Goal: Find contact information: Find contact information

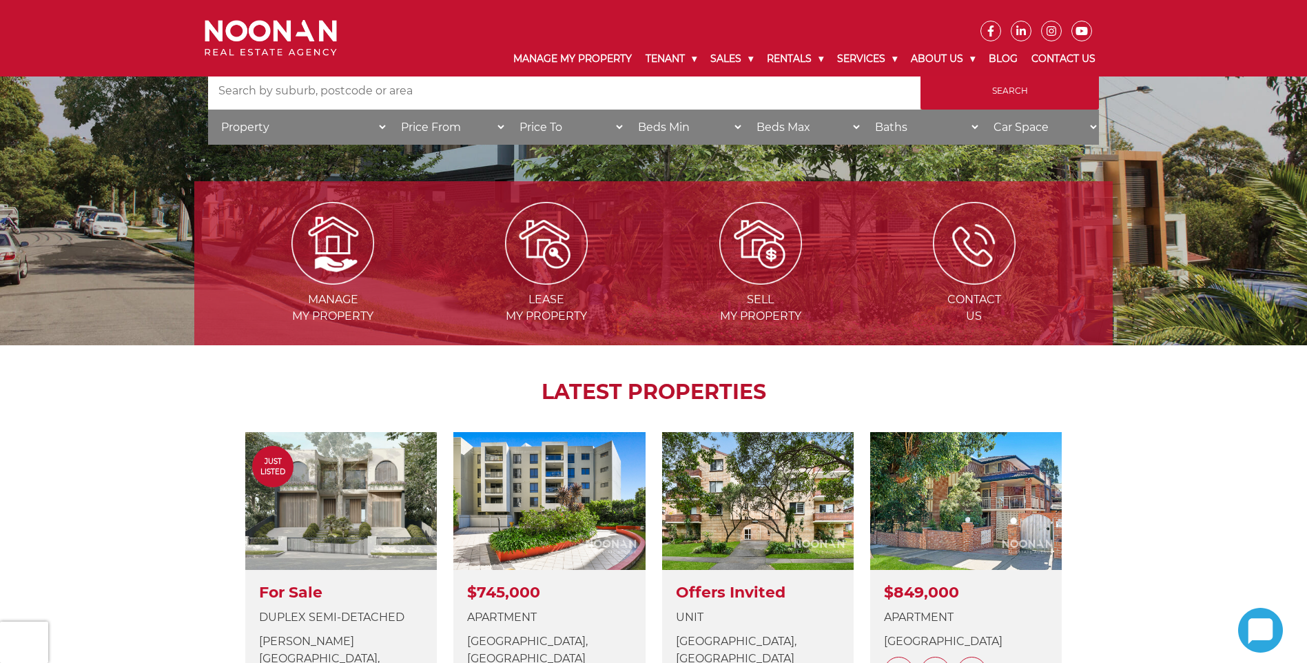
scroll to position [130, 0]
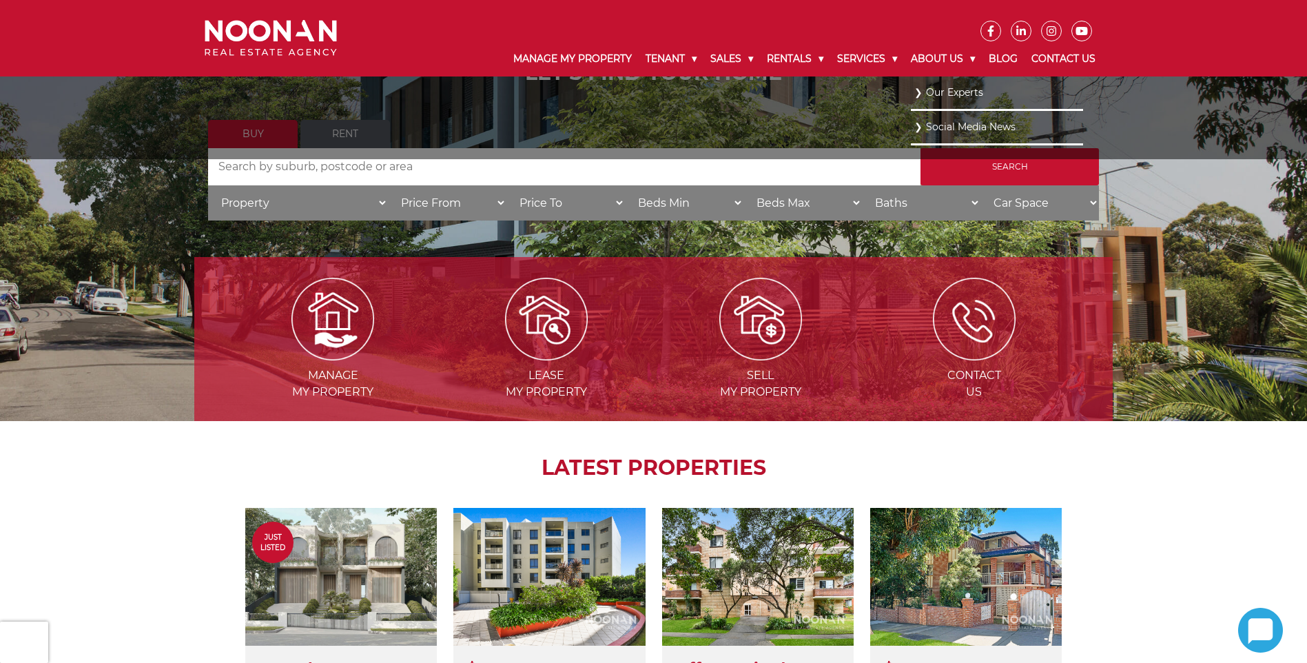
click at [950, 85] on link "Our Experts" at bounding box center [996, 92] width 165 height 19
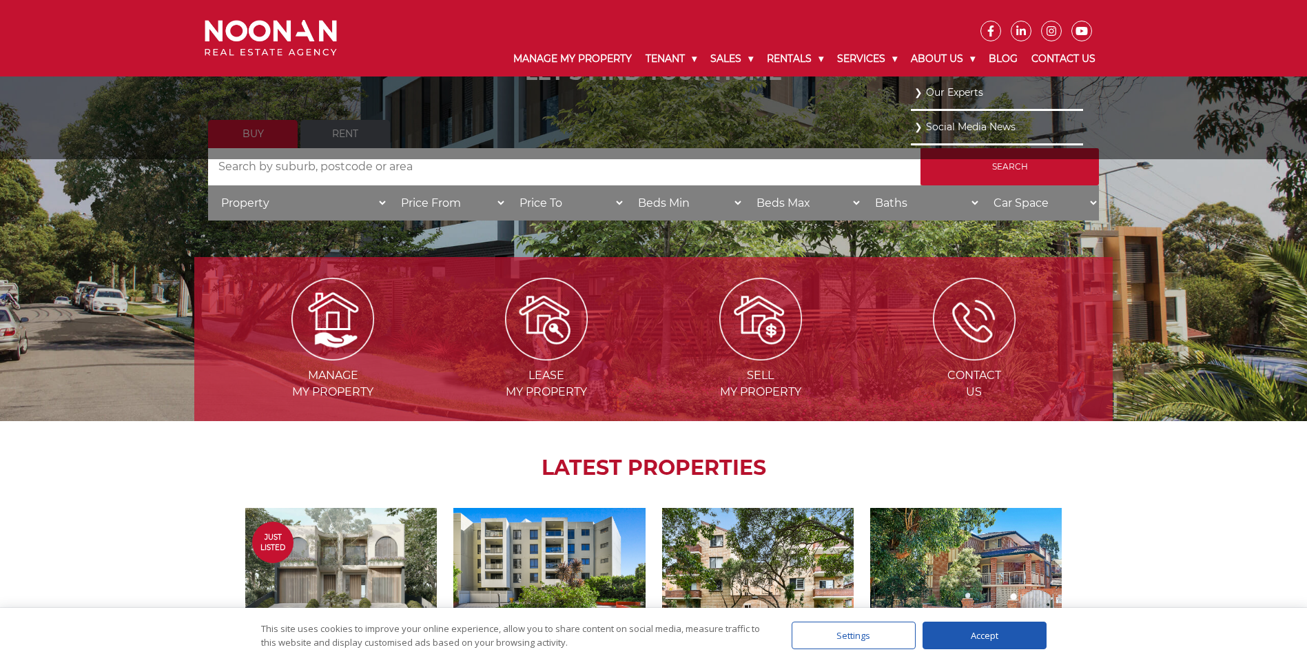
click at [915, 91] on link "Our Experts" at bounding box center [996, 92] width 165 height 19
click at [971, 90] on link "Our Experts" at bounding box center [996, 92] width 165 height 19
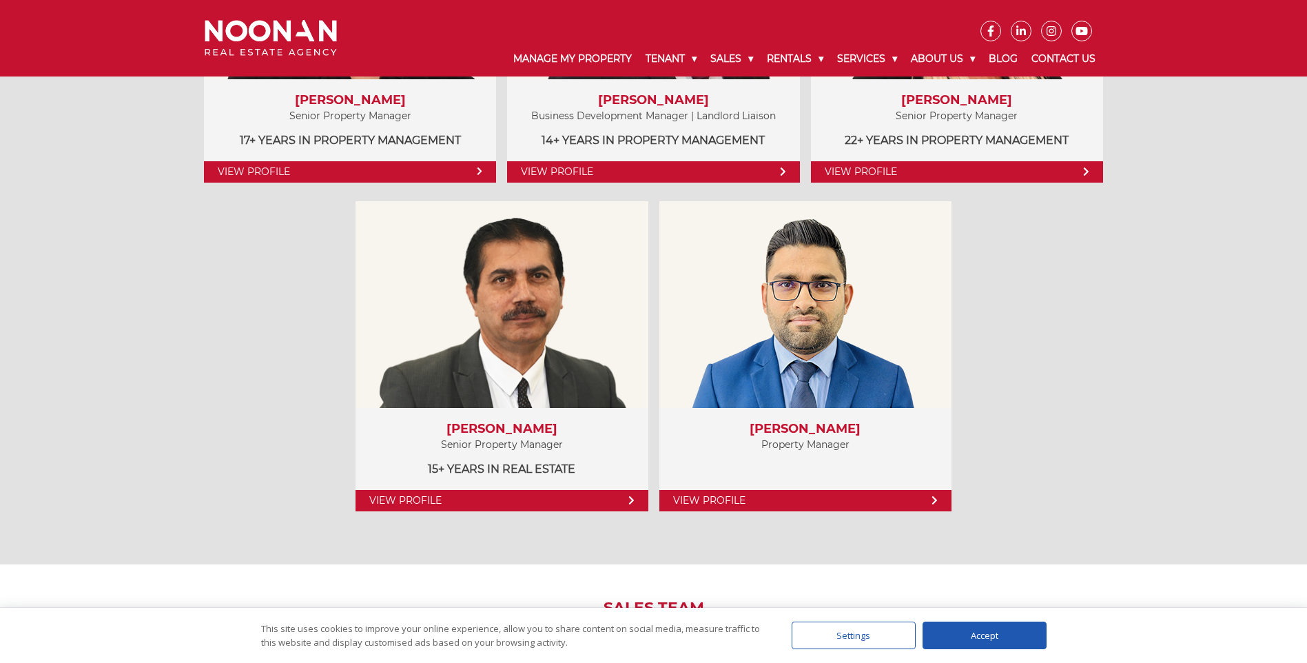
scroll to position [896, 0]
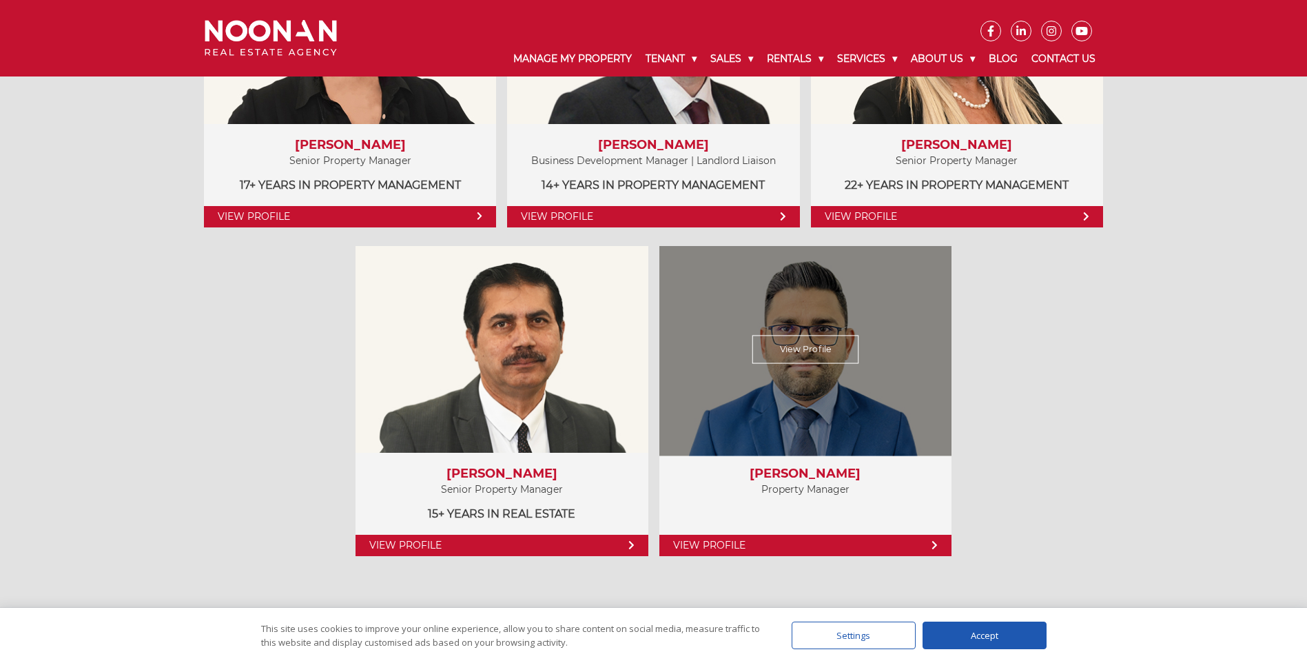
click at [818, 542] on link "View Profile" at bounding box center [805, 545] width 292 height 21
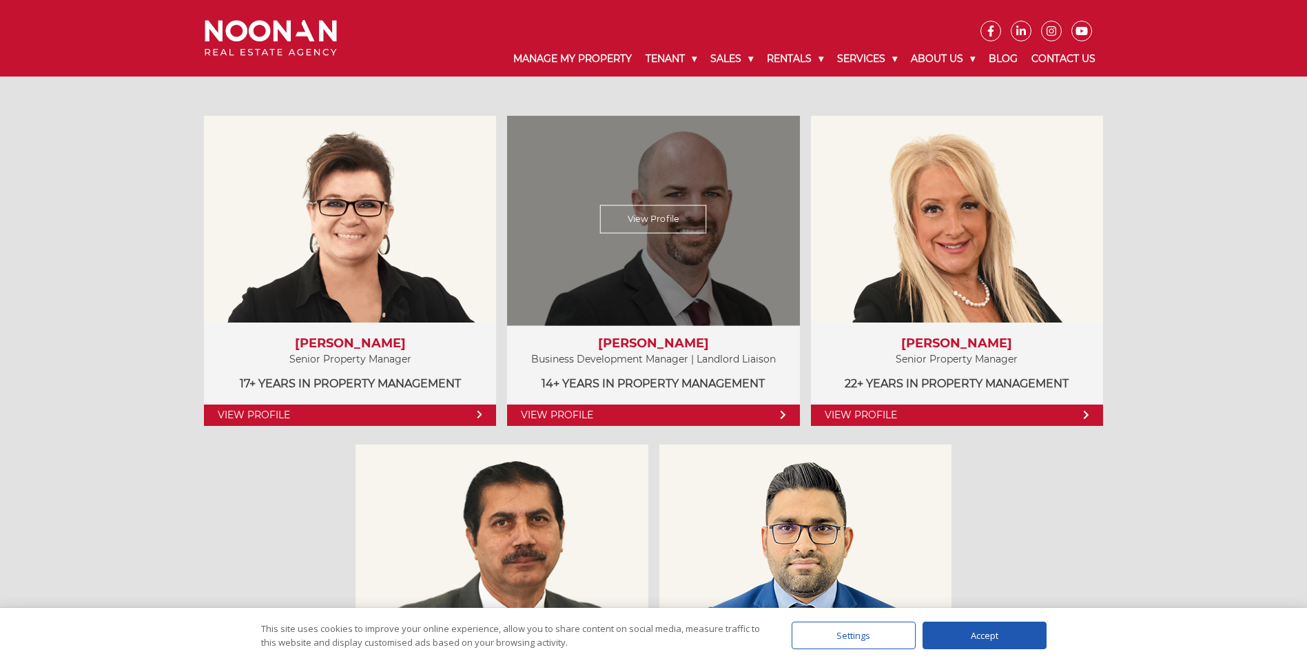
scroll to position [758, 0]
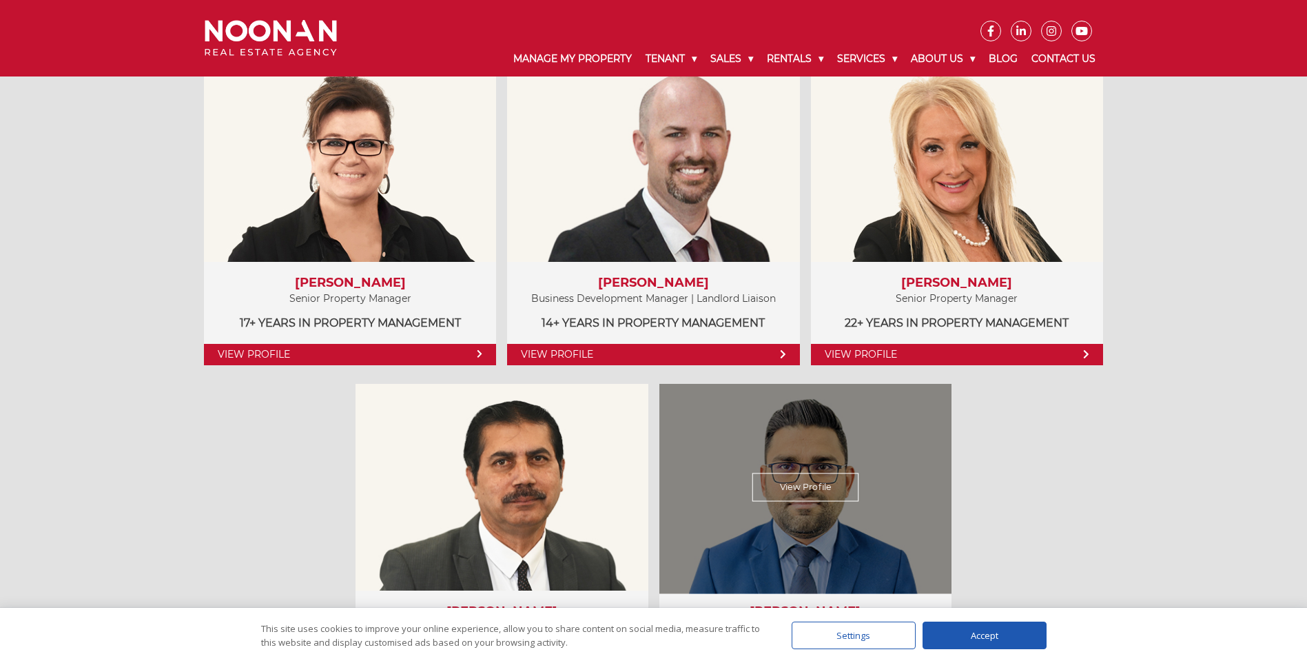
click at [808, 475] on link "View Profile" at bounding box center [805, 487] width 107 height 28
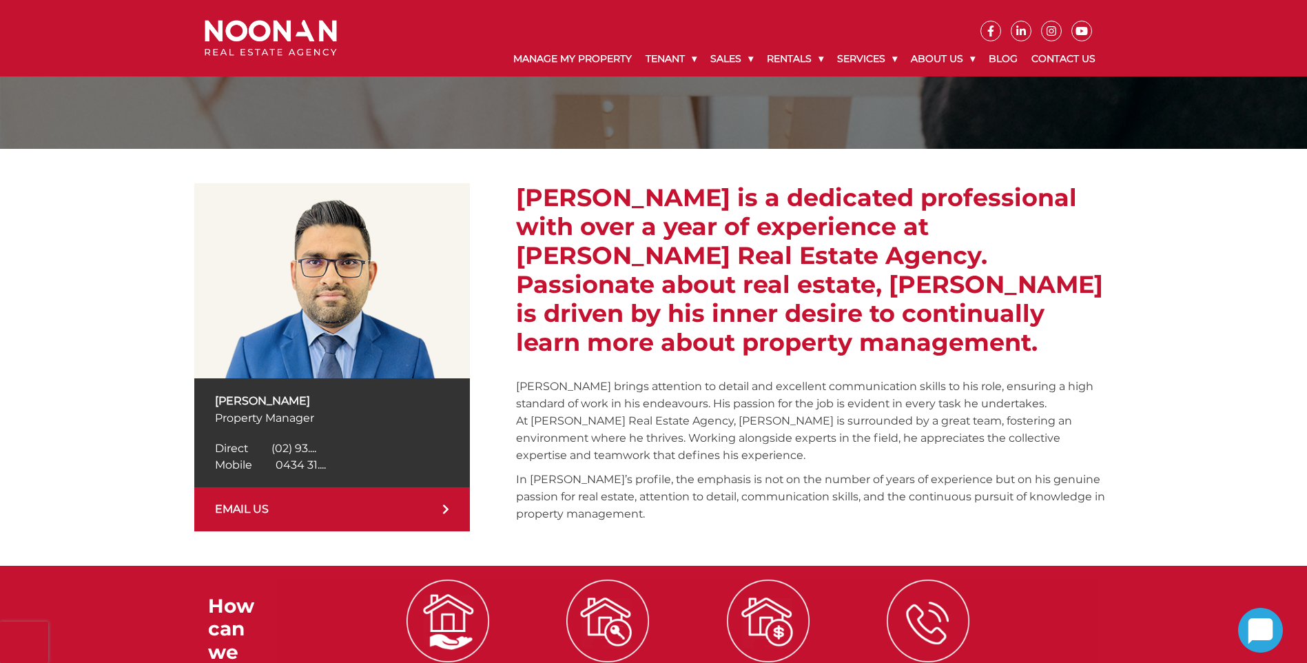
scroll to position [138, 0]
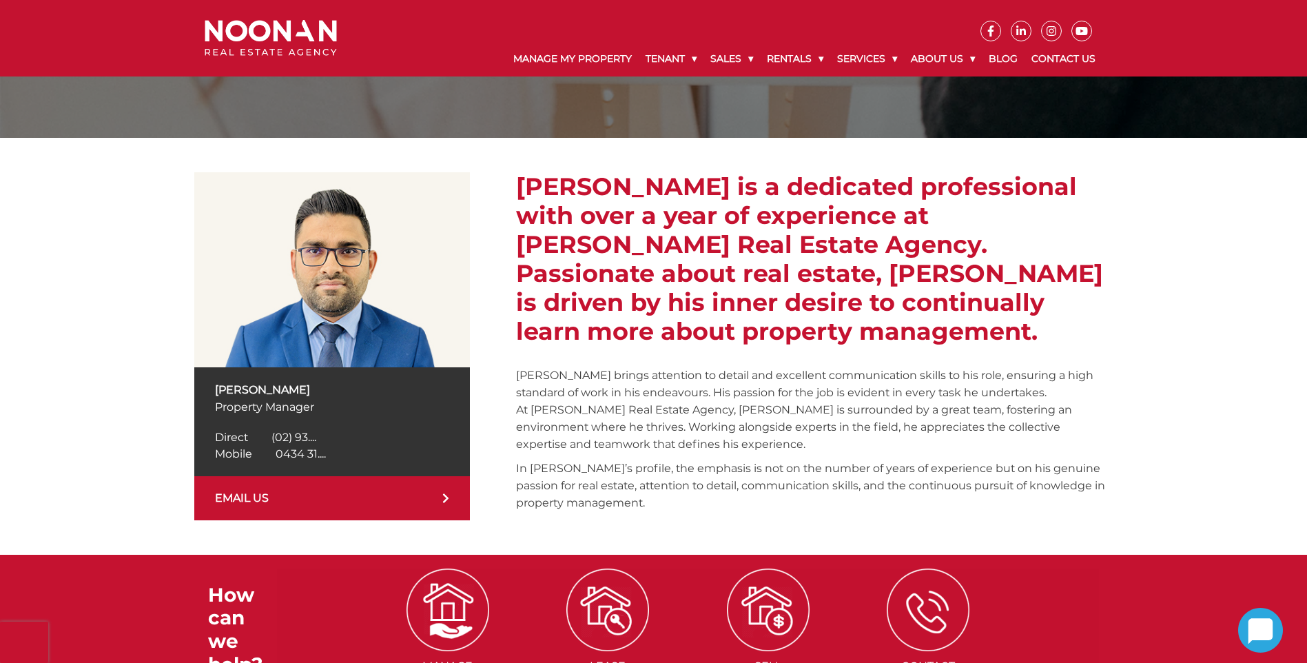
drag, startPoint x: 334, startPoint y: 449, endPoint x: 258, endPoint y: 402, distance: 89.5
click at [258, 402] on div "[PERSON_NAME] Property Manager Direct [PHONE_NUMBER] Direct (02) 93.... Mobile …" at bounding box center [332, 421] width 276 height 109
drag, startPoint x: 258, startPoint y: 402, endPoint x: 624, endPoint y: 400, distance: 365.2
click at [624, 400] on p "[PERSON_NAME] brings attention to detail and excellent communication skills to …" at bounding box center [814, 410] width 597 height 86
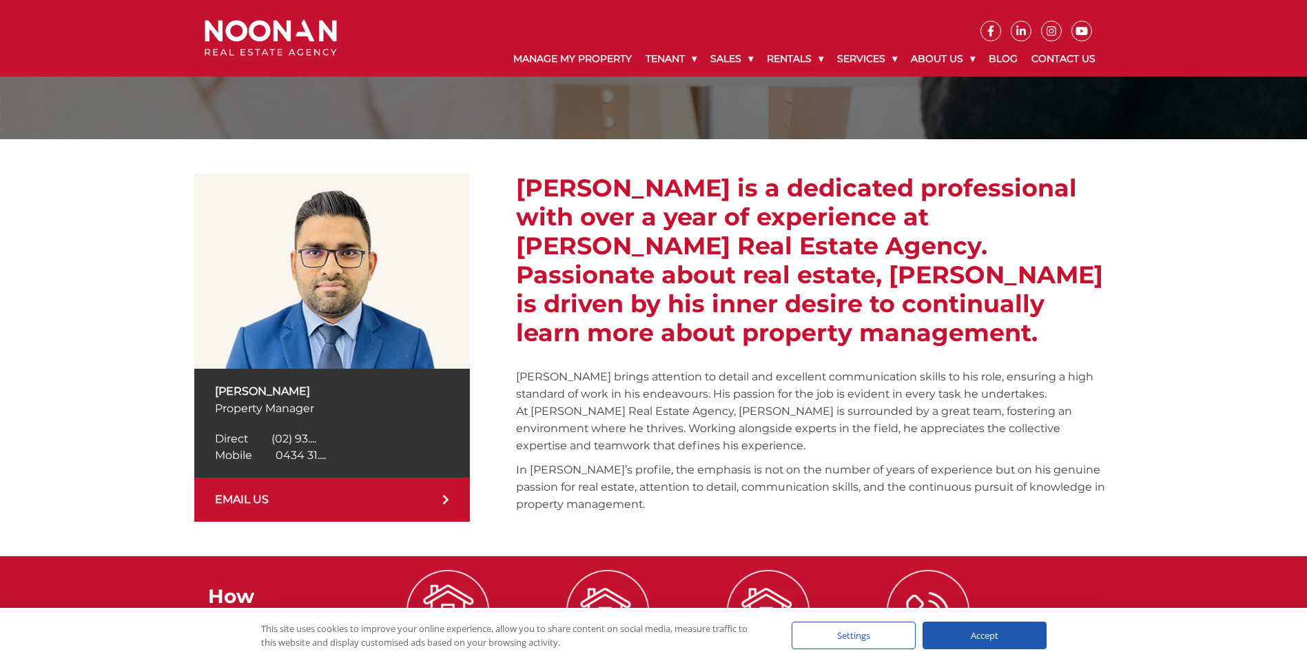
click at [392, 486] on link "EMAIL US" at bounding box center [332, 500] width 276 height 44
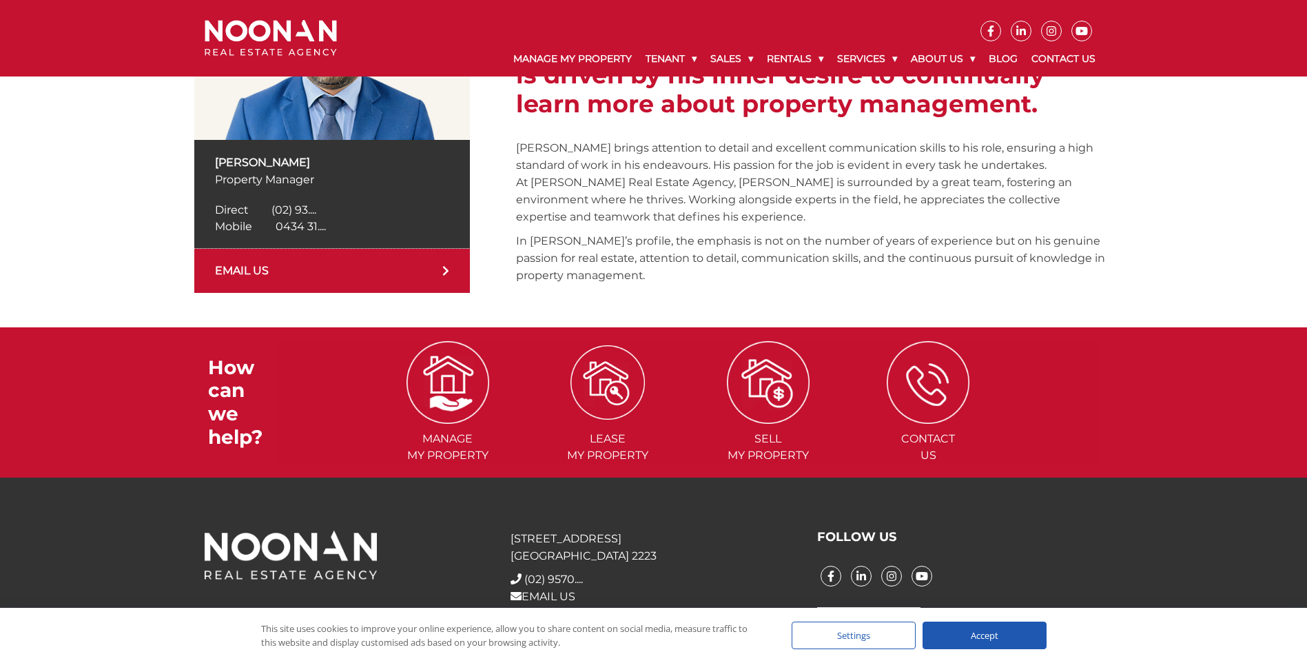
scroll to position [387, 0]
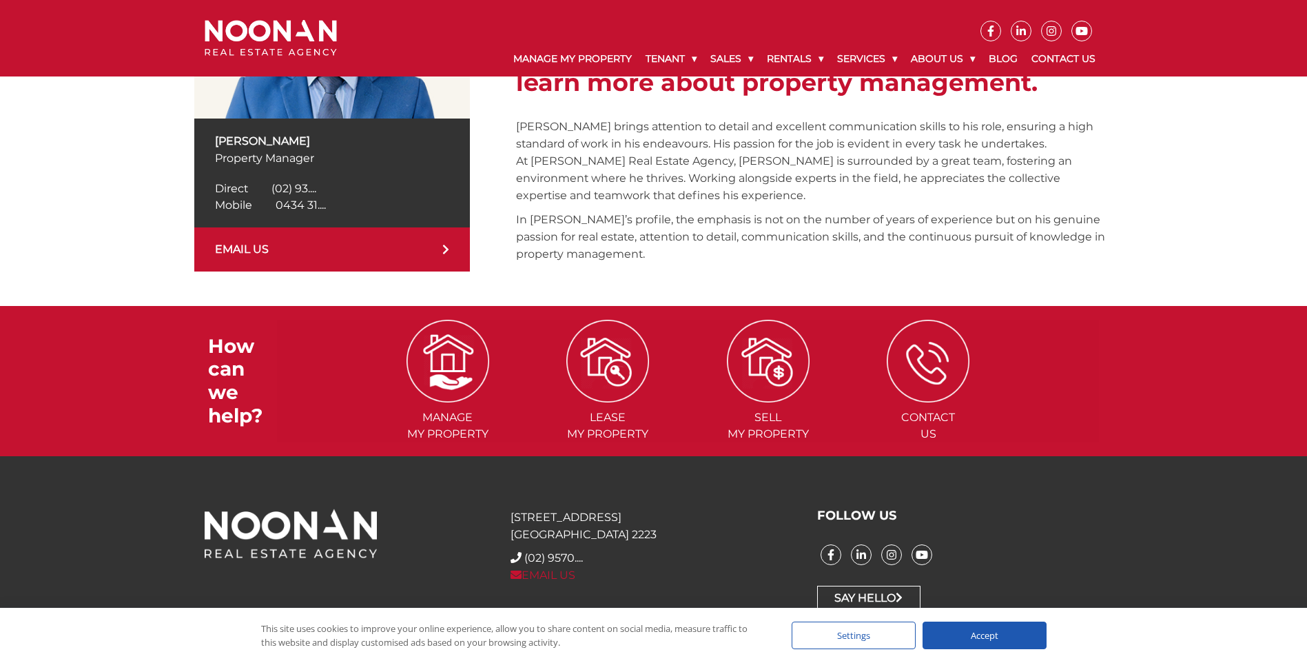
click at [556, 571] on link "EMAIL US" at bounding box center [543, 574] width 65 height 13
click at [568, 579] on link "EMAIL US" at bounding box center [543, 574] width 65 height 13
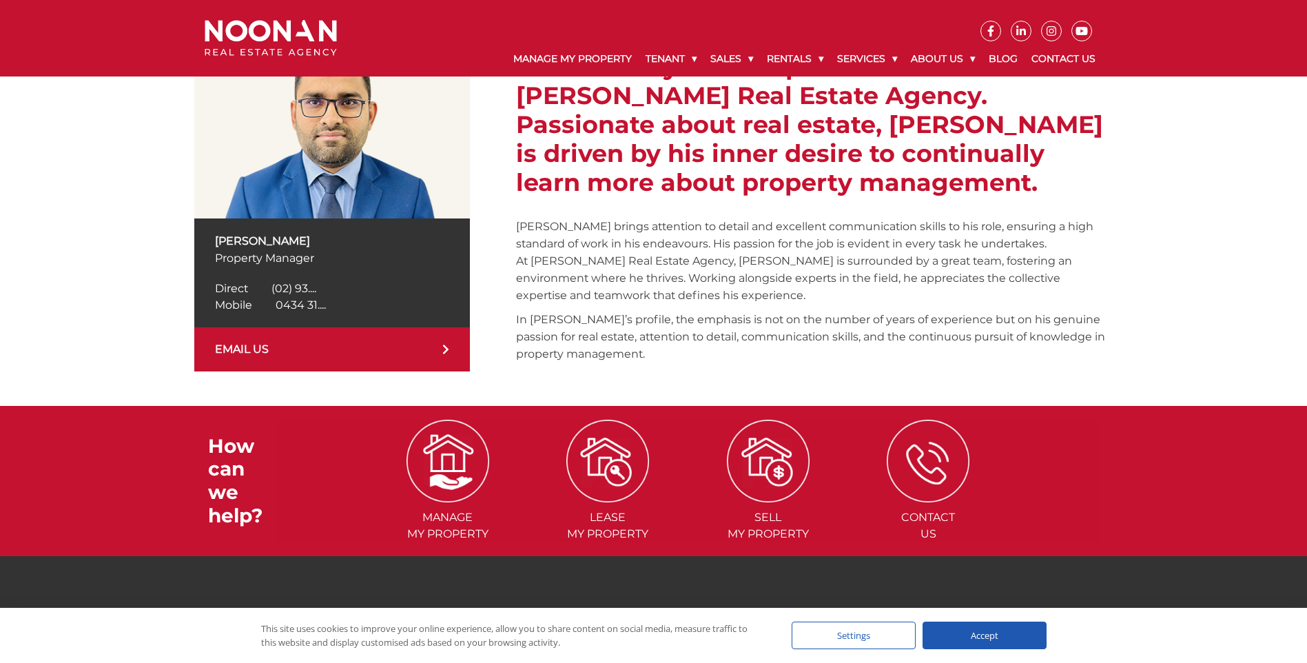
scroll to position [249, 0]
